Goal: Task Accomplishment & Management: Manage account settings

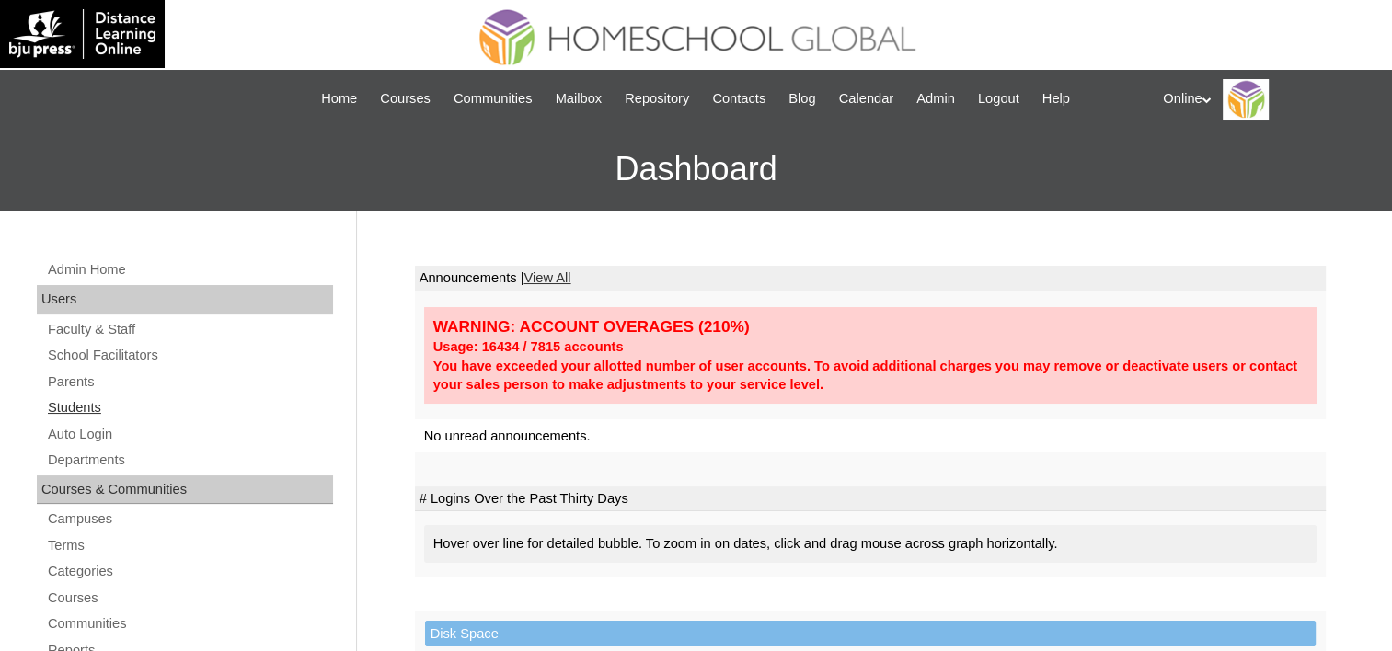
click at [86, 409] on link "Students" at bounding box center [189, 407] width 287 height 23
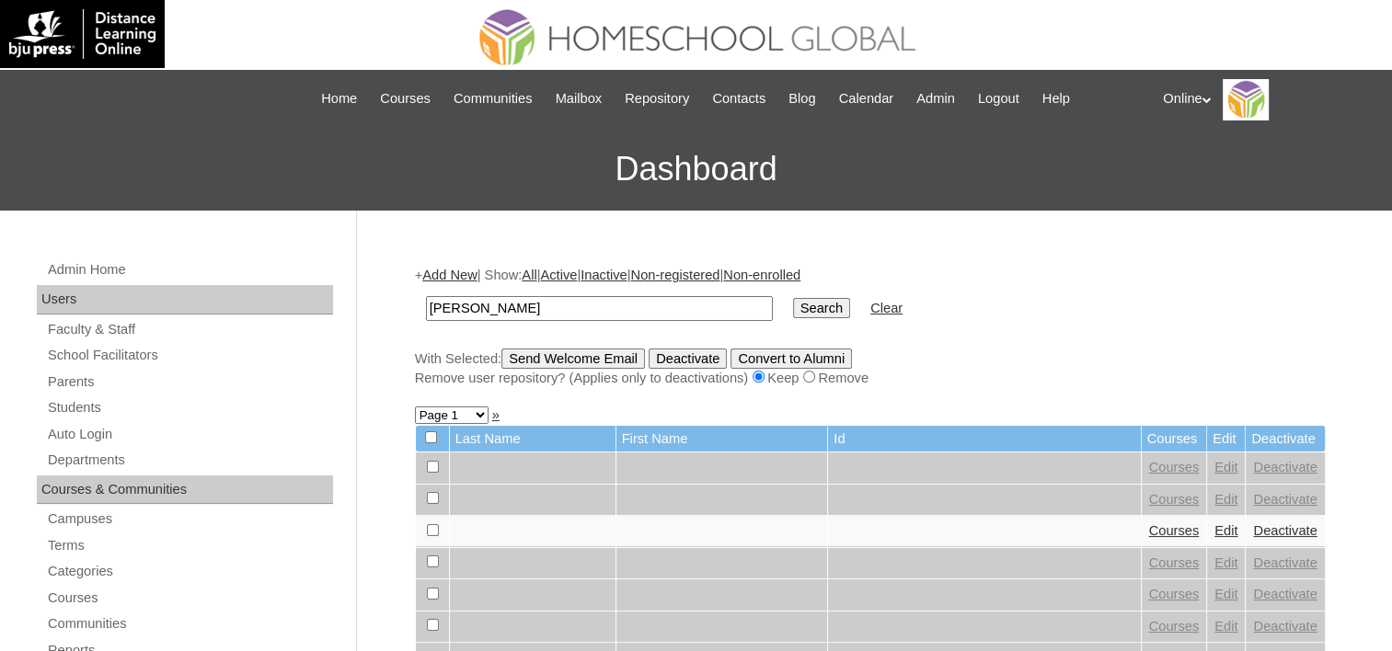
type input "[PERSON_NAME]"
click at [793, 306] on input "Search" at bounding box center [821, 308] width 57 height 20
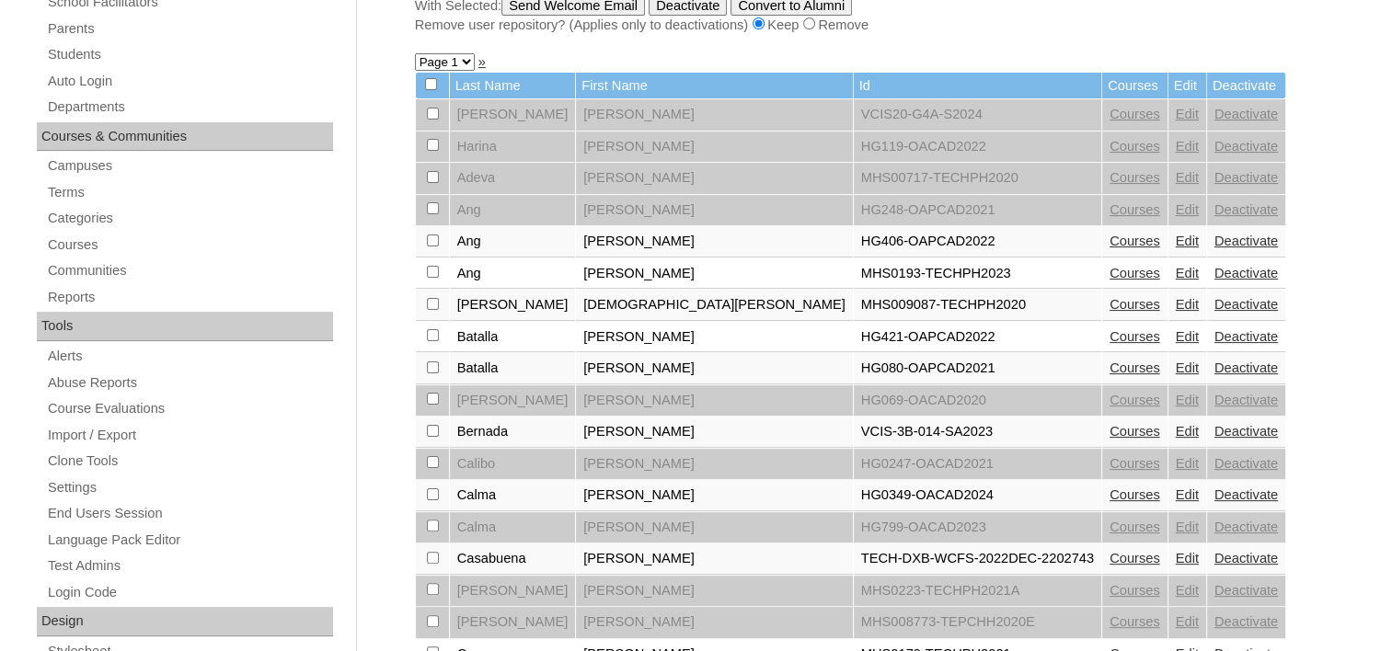
scroll to position [368, 0]
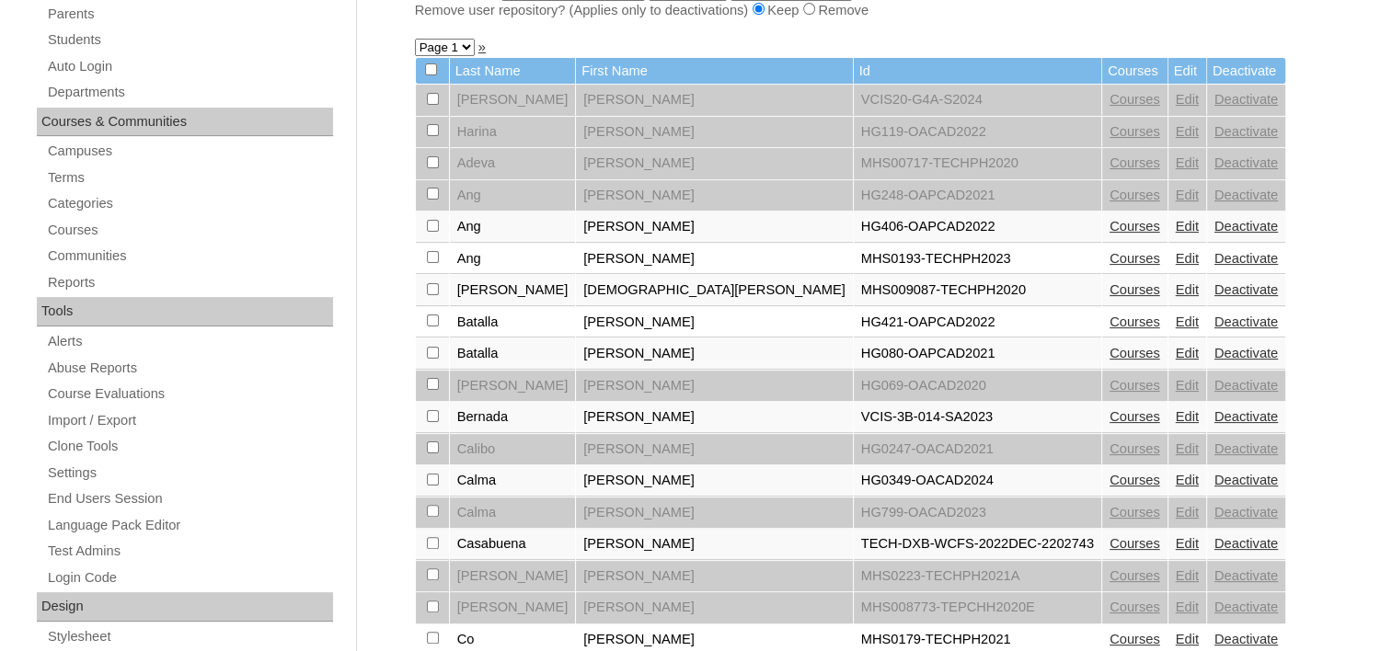
click at [1109, 475] on link "Courses" at bounding box center [1134, 480] width 51 height 15
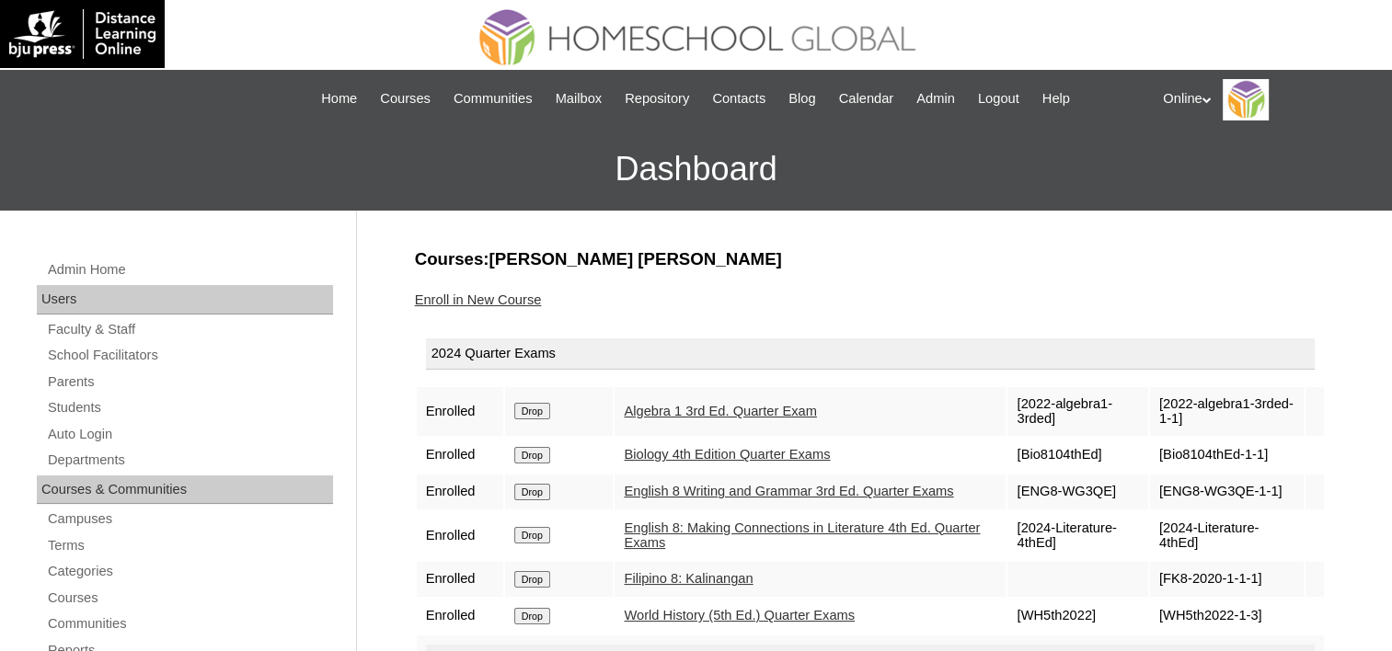
click at [485, 292] on link "Enroll in New Course" at bounding box center [478, 299] width 127 height 15
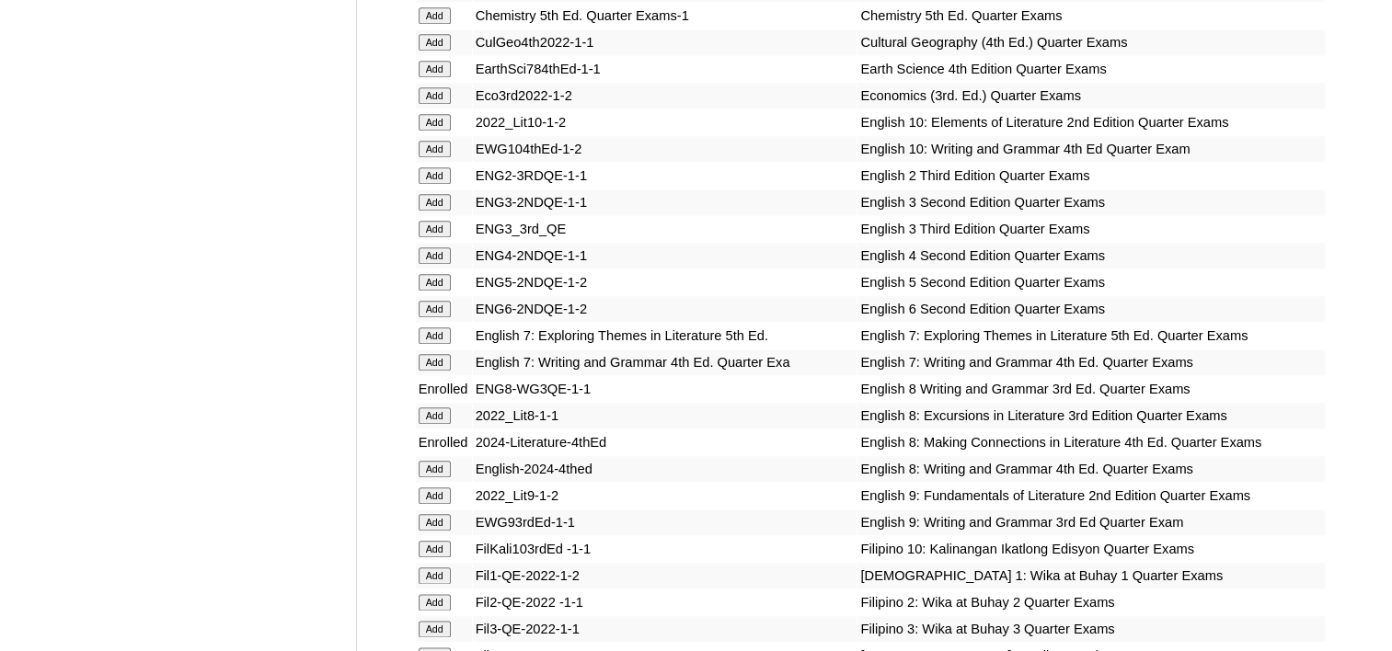
scroll to position [9106, 0]
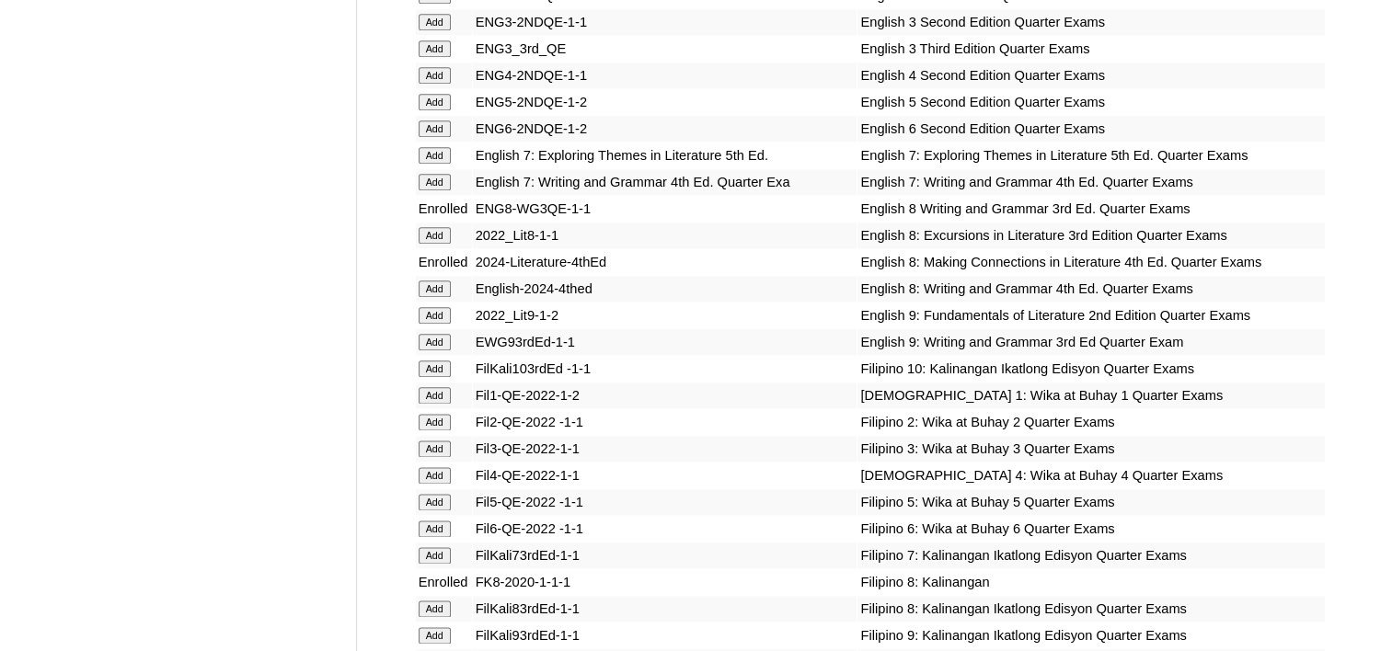
scroll to position [9198, 0]
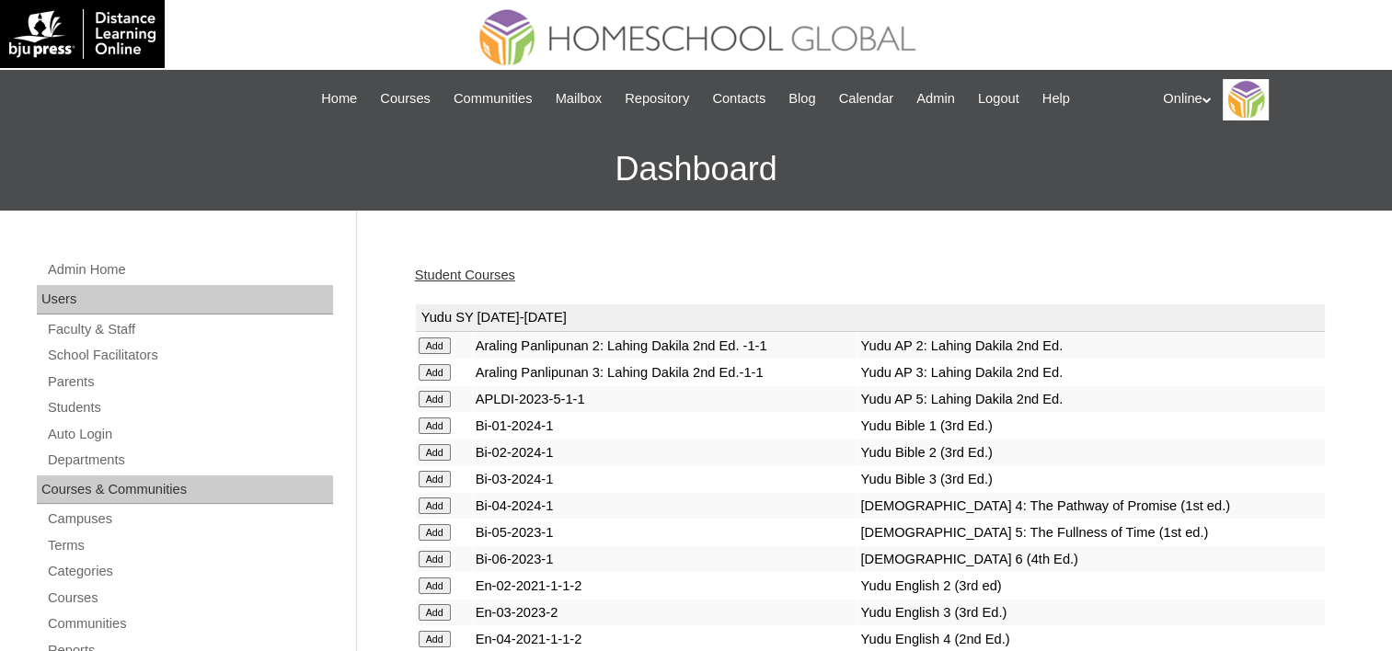
click at [1175, 96] on div "Online My Profile My Settings Logout" at bounding box center [1268, 99] width 211 height 41
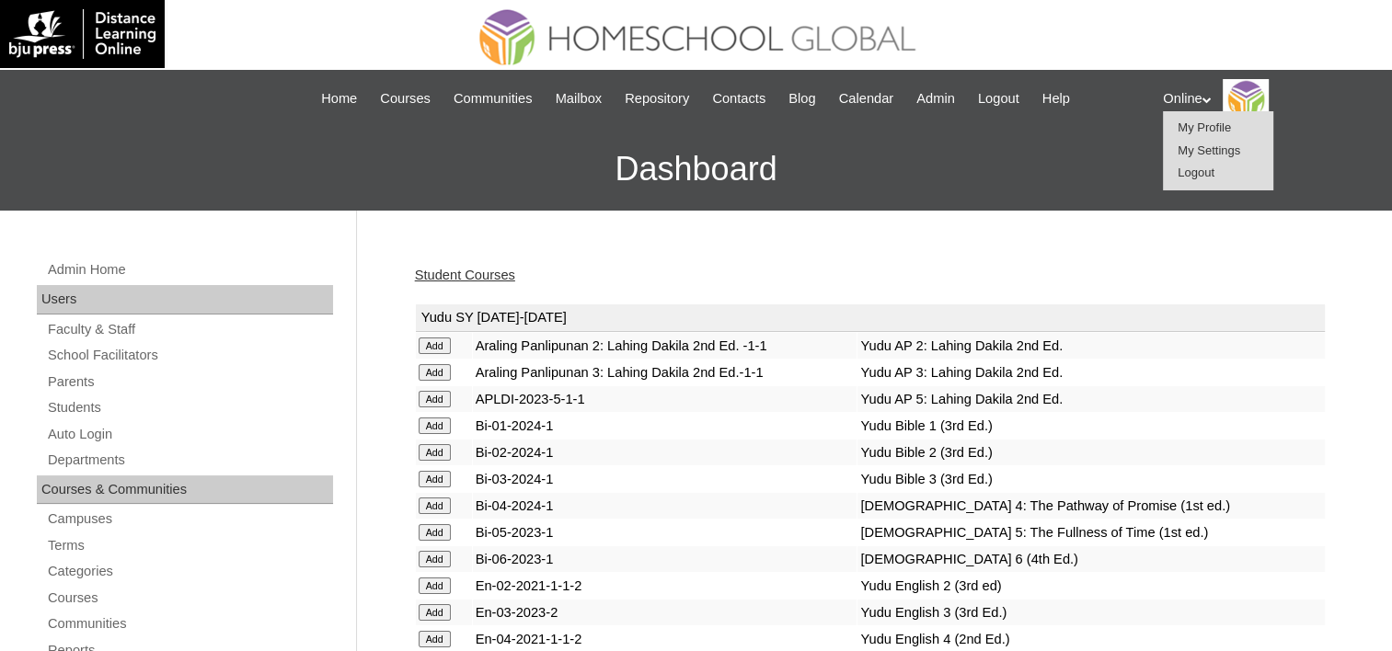
click at [1179, 177] on span "Logout" at bounding box center [1195, 173] width 37 height 14
